Goal: Task Accomplishment & Management: Use online tool/utility

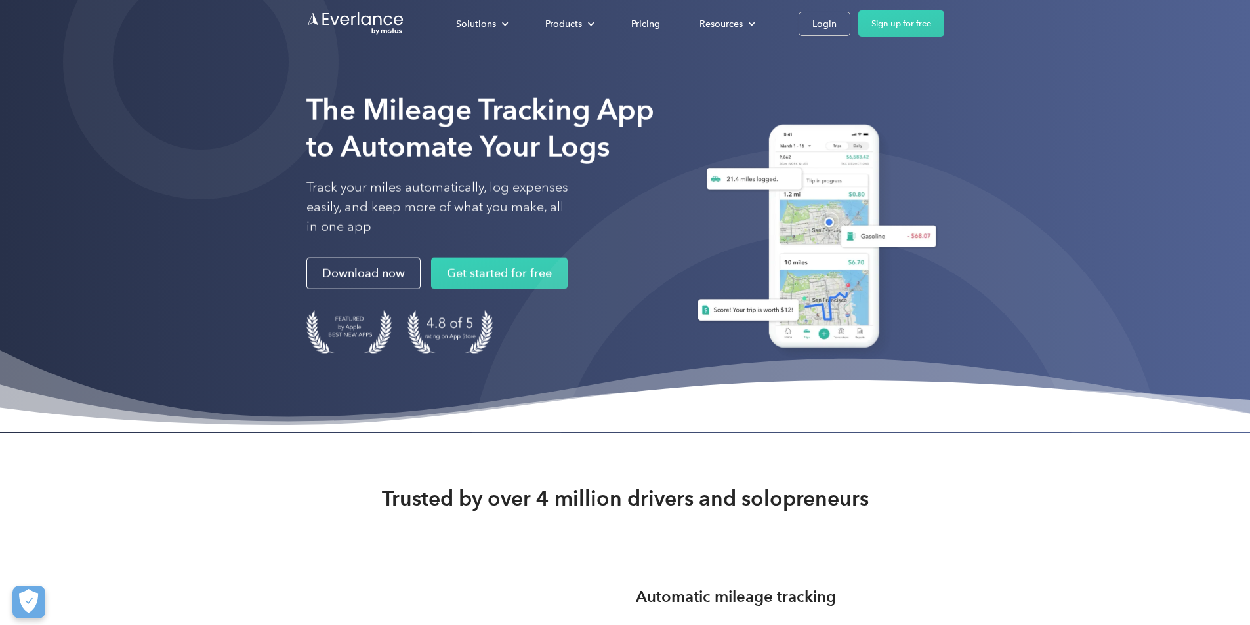
click at [734, 522] on div at bounding box center [816, 498] width 700 height 700
click at [837, 24] on div "Login" at bounding box center [824, 24] width 24 height 16
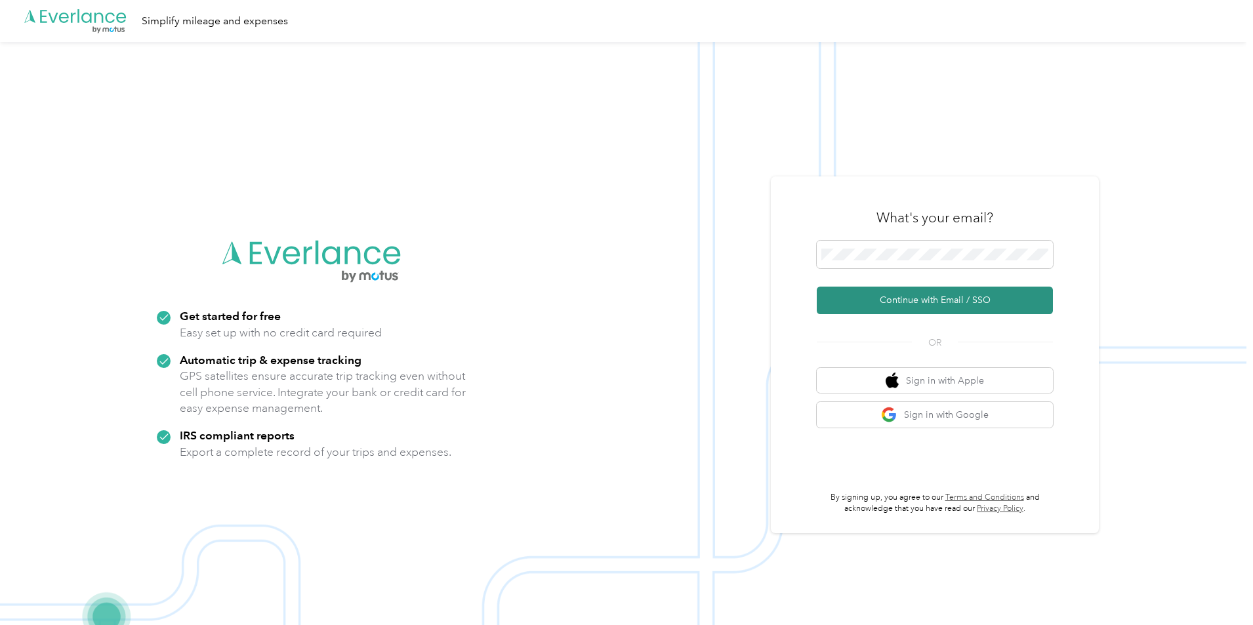
click at [918, 299] on button "Continue with Email / SSO" at bounding box center [935, 301] width 236 height 28
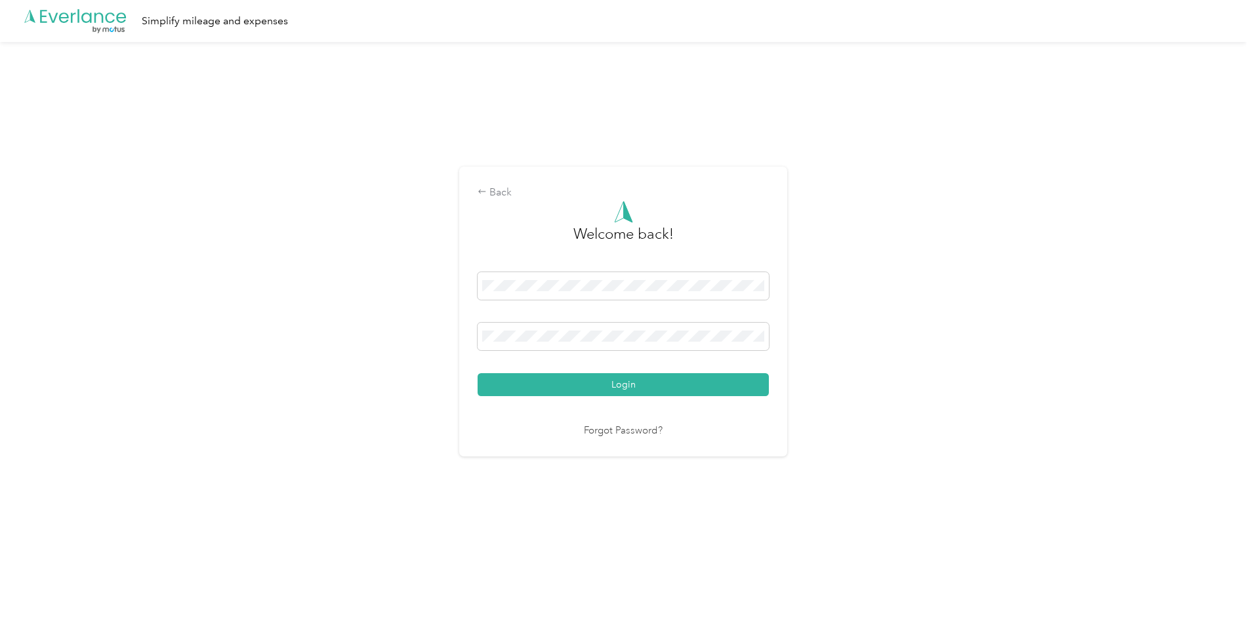
click at [615, 383] on button "Login" at bounding box center [623, 384] width 291 height 23
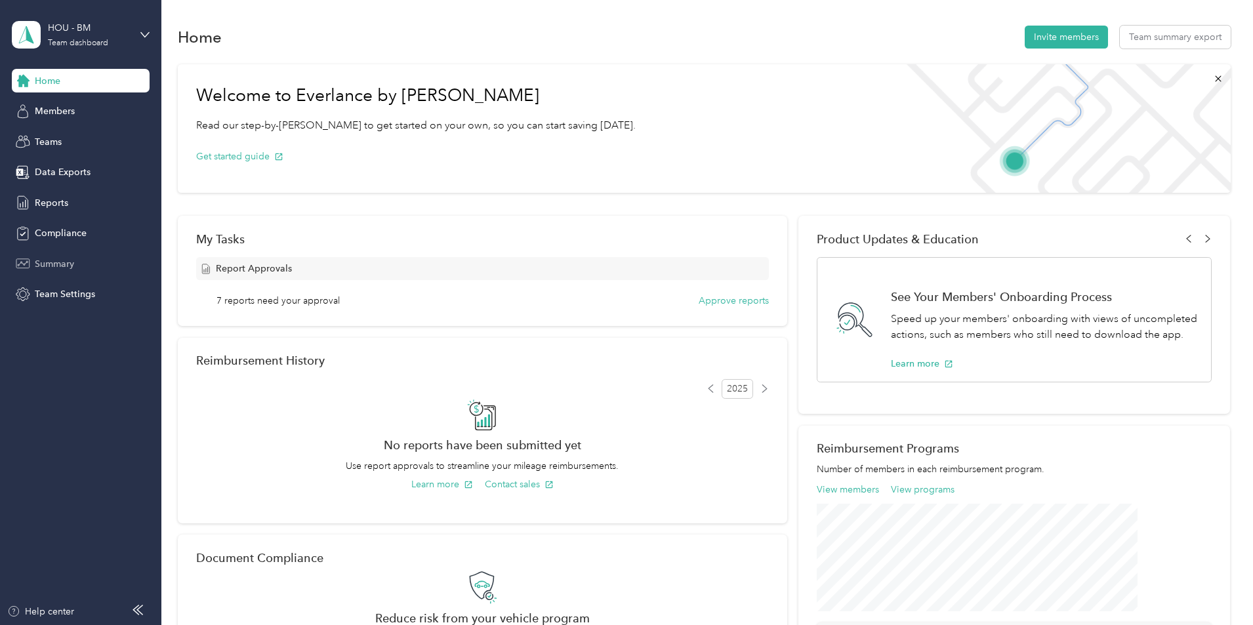
click at [70, 268] on span "Summary" at bounding box center [54, 264] width 39 height 14
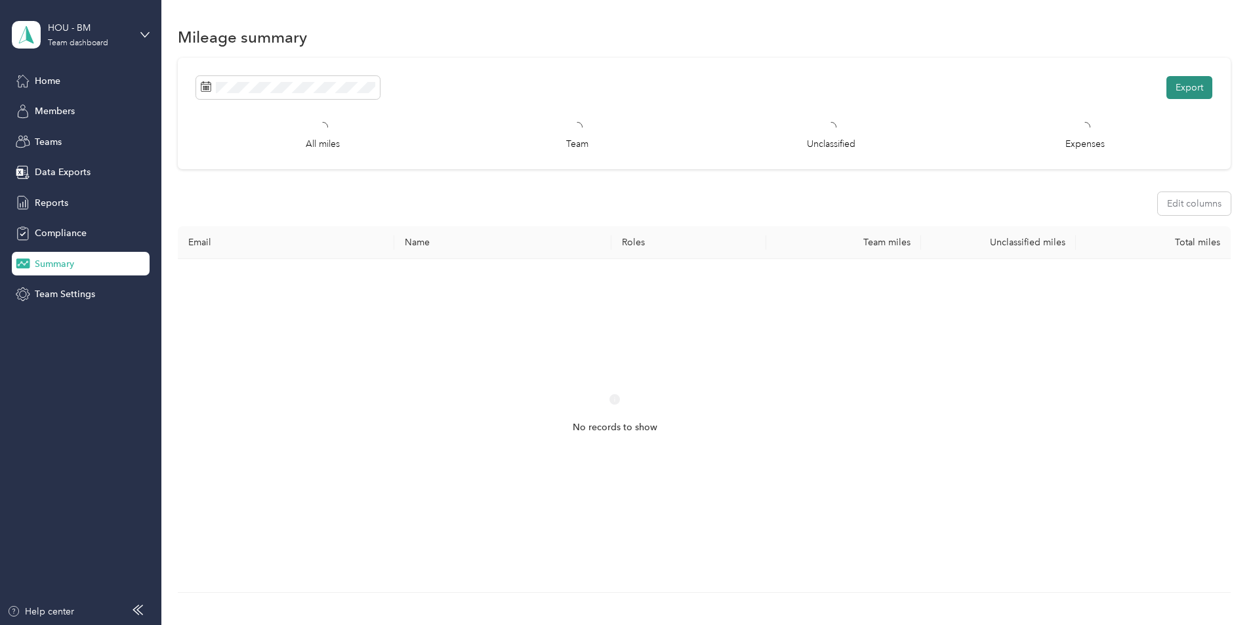
click at [1167, 91] on button "Export" at bounding box center [1190, 87] width 46 height 23
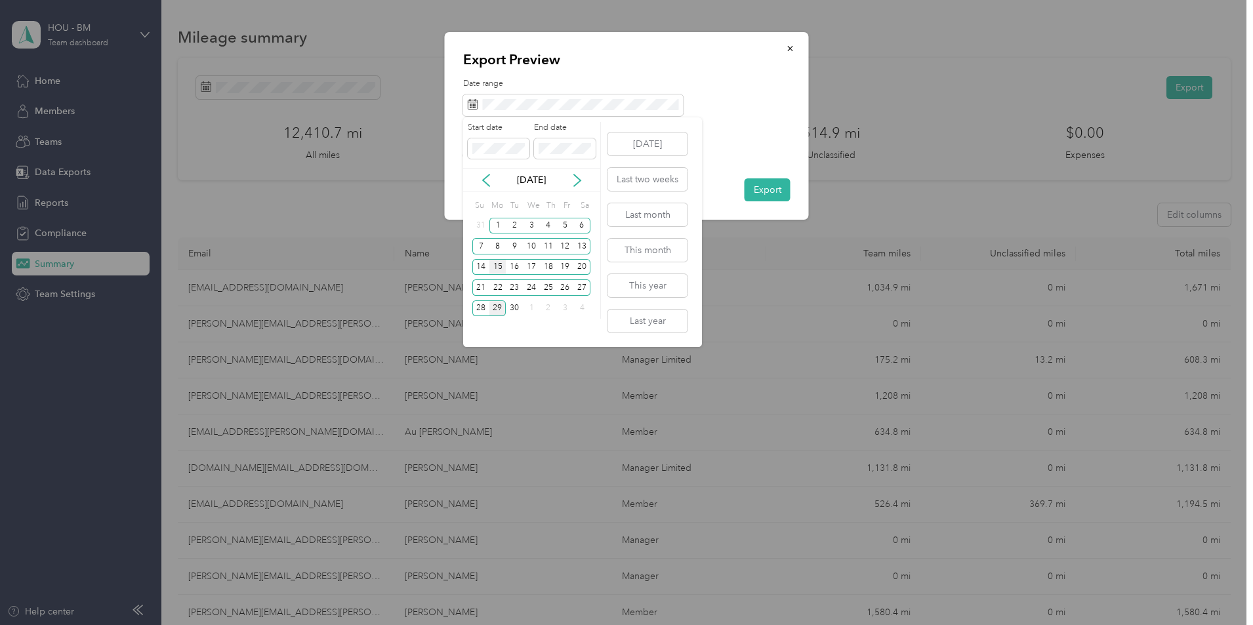
click at [493, 266] on div "15" at bounding box center [497, 267] width 17 height 16
click at [479, 291] on div "21" at bounding box center [480, 288] width 17 height 16
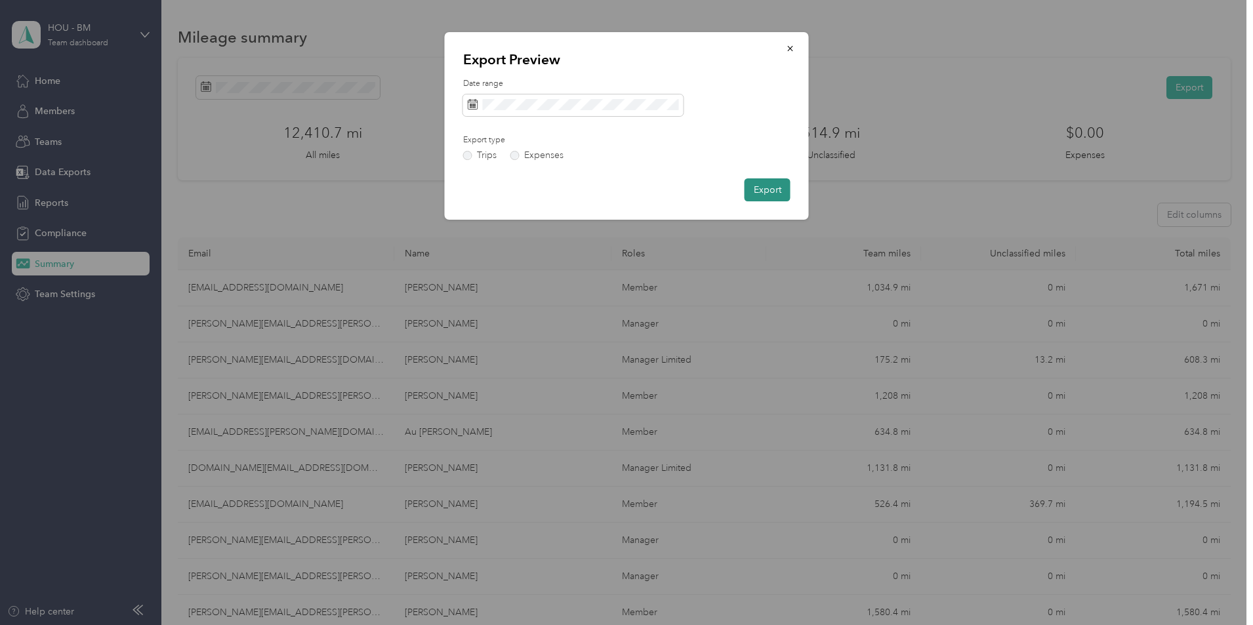
click at [759, 186] on button "Export" at bounding box center [768, 189] width 46 height 23
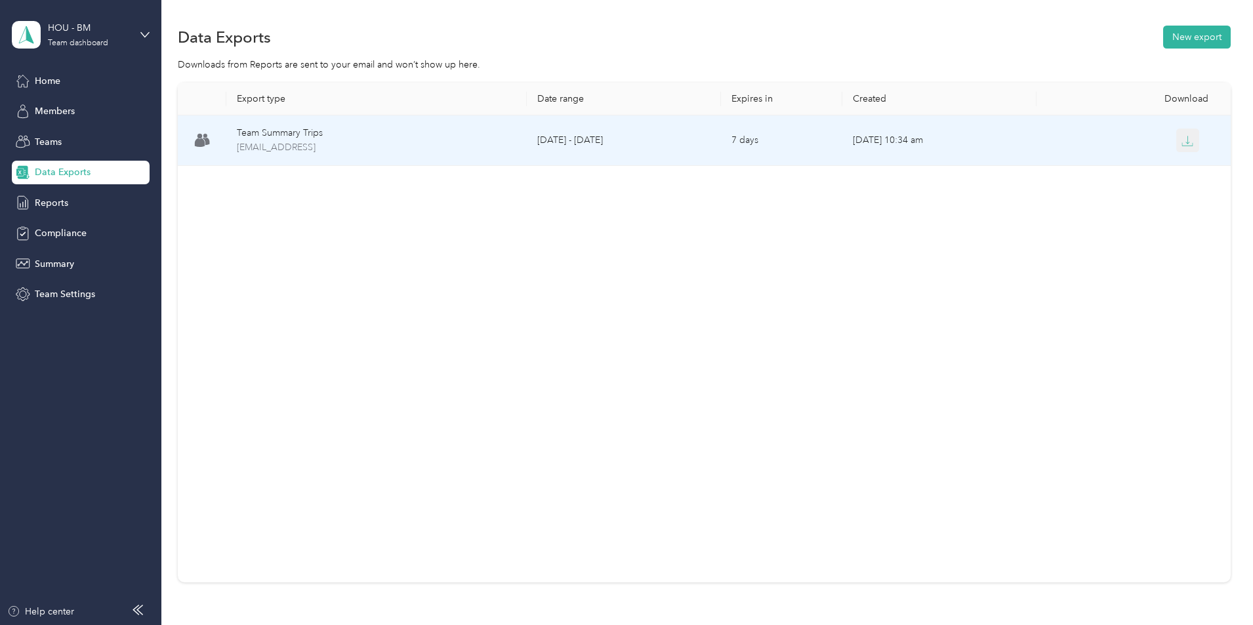
click at [1182, 136] on icon "button" at bounding box center [1188, 141] width 12 height 12
